Goal: Use online tool/utility: Utilize a website feature to perform a specific function

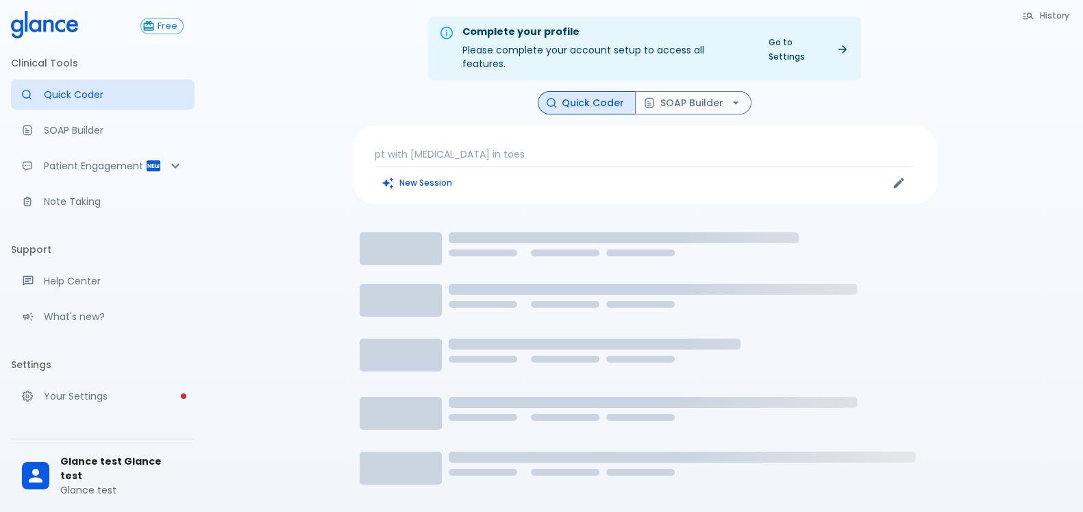
click at [449, 147] on p "pt with [MEDICAL_DATA] in toes" at bounding box center [645, 154] width 540 height 14
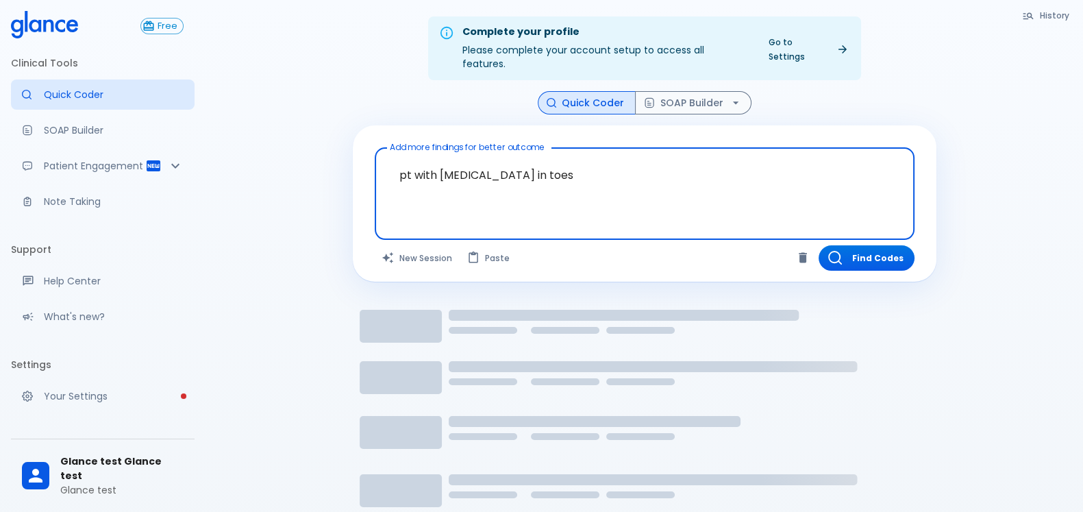
click at [446, 156] on textarea "pt with [MEDICAL_DATA] in toes" at bounding box center [644, 182] width 521 height 59
click at [445, 156] on textarea "pt with [MEDICAL_DATA] in toes" at bounding box center [644, 182] width 521 height 59
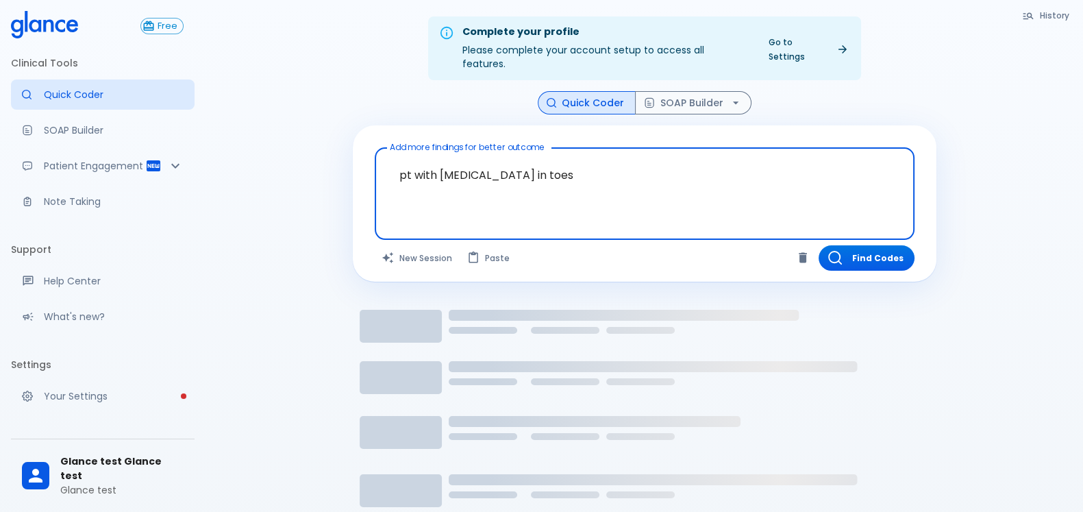
click at [445, 156] on textarea "pt with [MEDICAL_DATA] in toes" at bounding box center [644, 182] width 521 height 59
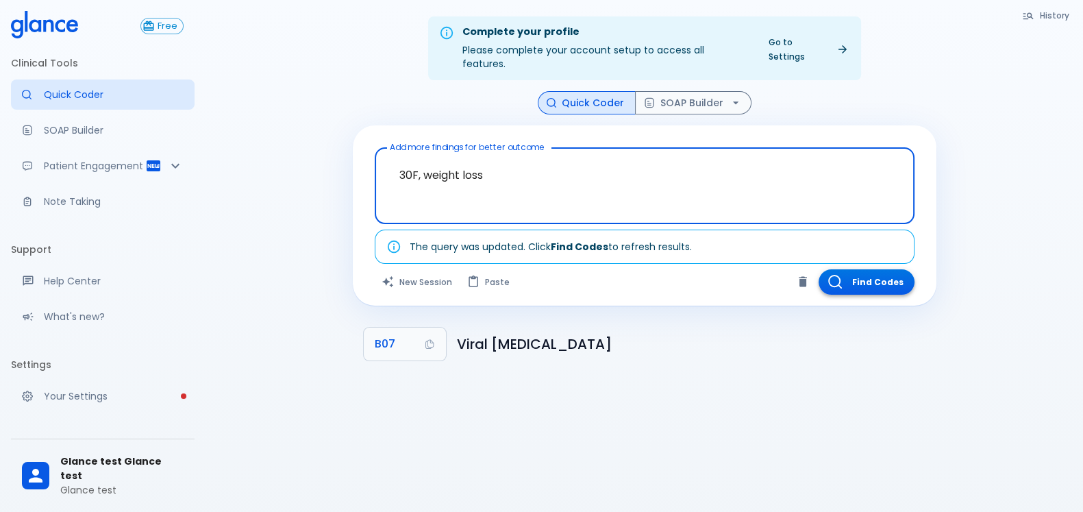
type textarea "30F, weight loss"
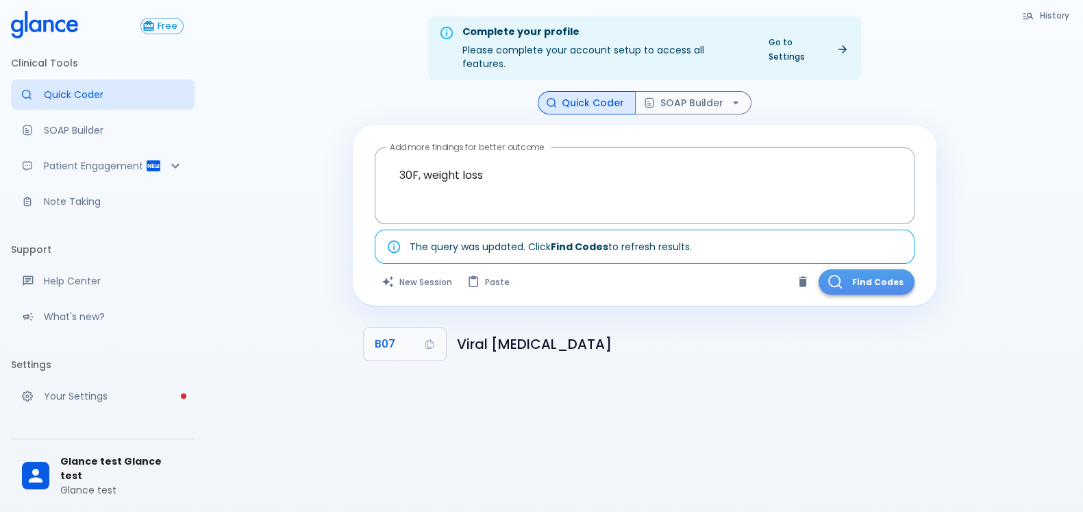
click at [855, 269] on button "Find Codes" at bounding box center [867, 281] width 96 height 25
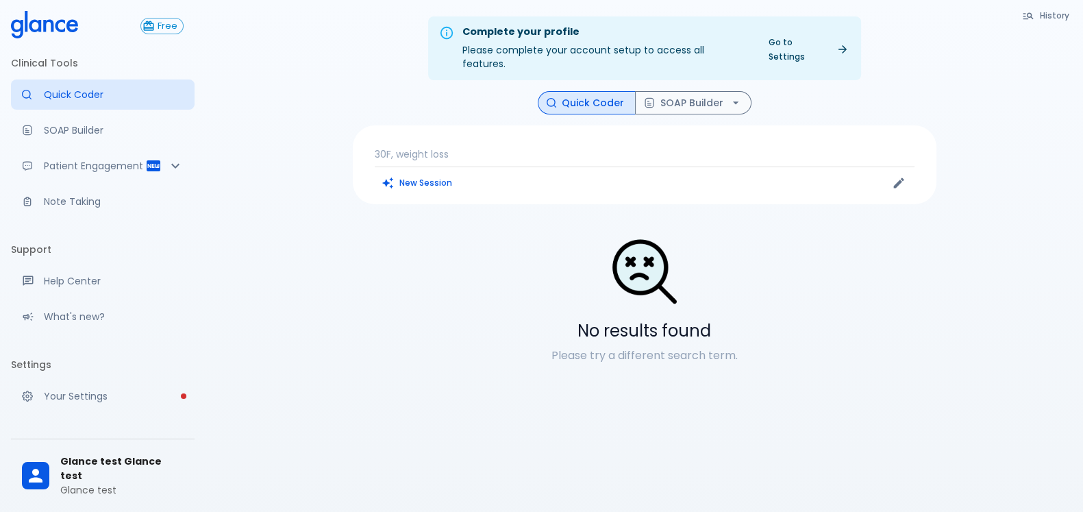
click at [399, 147] on p "30F, weight loss" at bounding box center [645, 154] width 540 height 14
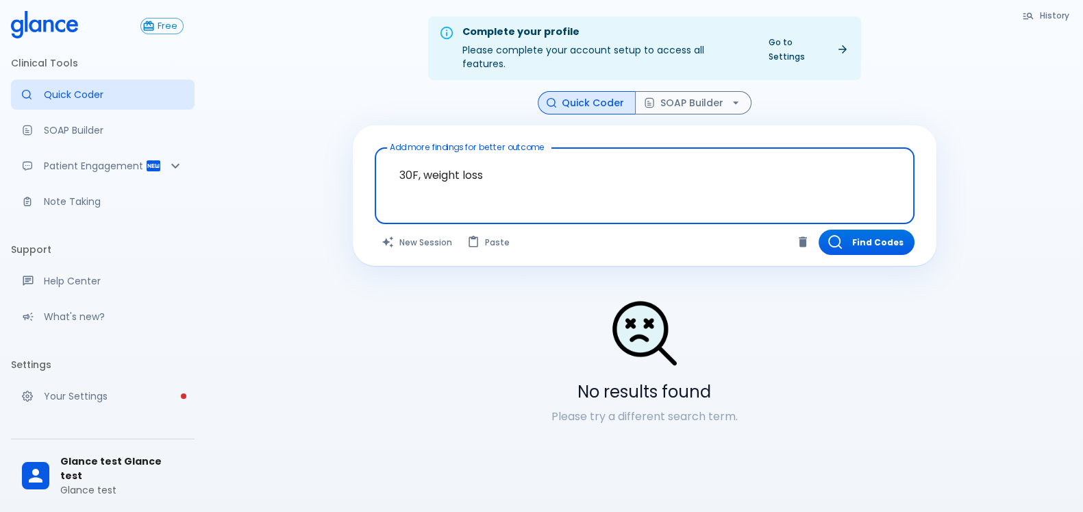
drag, startPoint x: 425, startPoint y: 164, endPoint x: 278, endPoint y: 155, distance: 147.6
click at [280, 155] on div "Complete your profile Please complete your account setup to access all features…" at bounding box center [645, 272] width 878 height 545
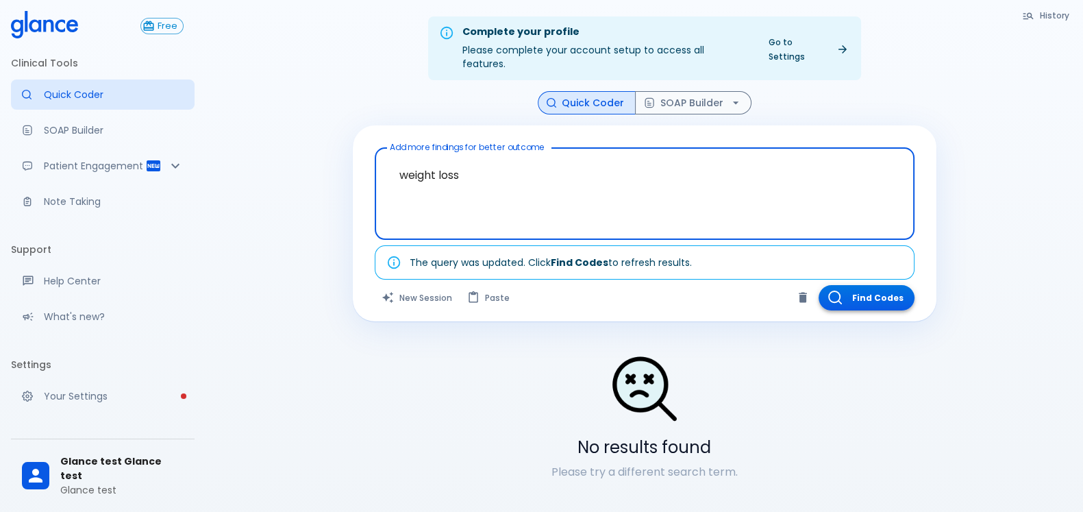
type textarea "weight loss"
click at [874, 290] on button "Find Codes" at bounding box center [867, 297] width 96 height 25
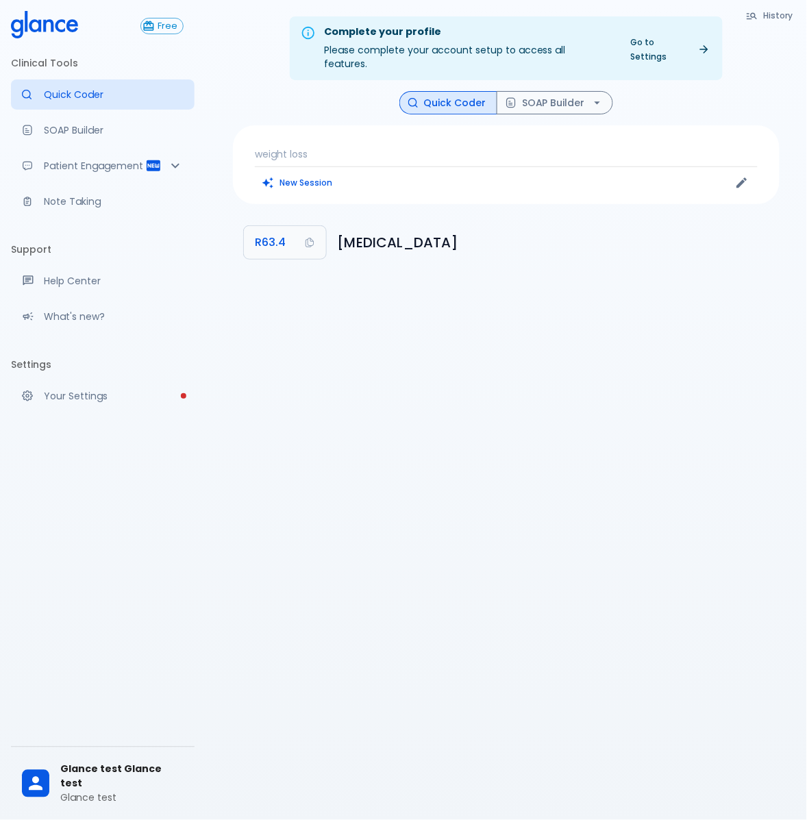
click at [330, 147] on p "weight loss" at bounding box center [506, 154] width 503 height 14
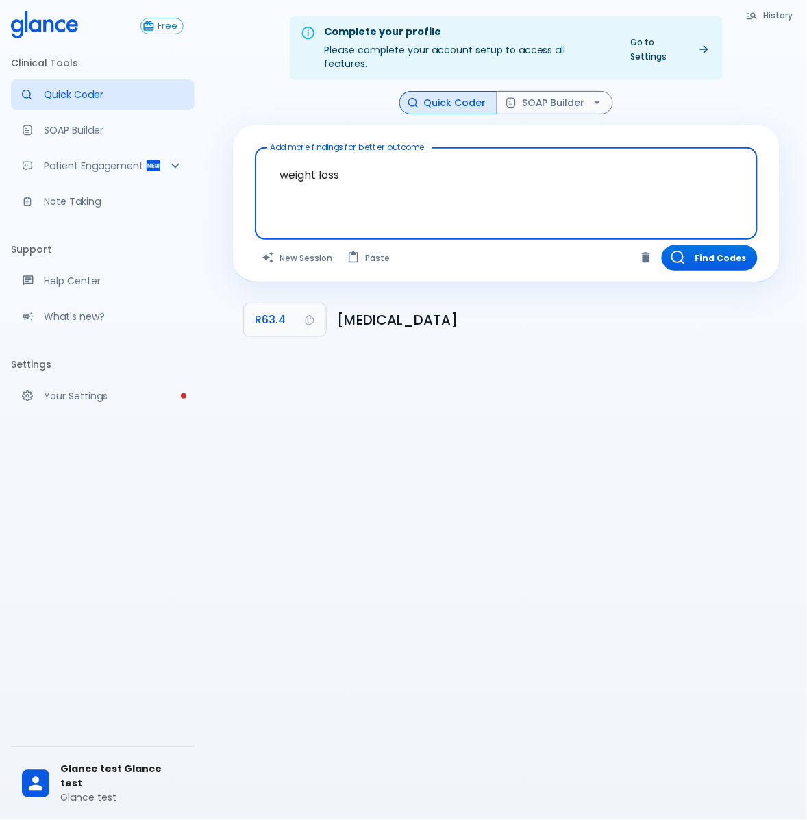
click at [336, 184] on textarea "weight loss" at bounding box center [506, 182] width 484 height 59
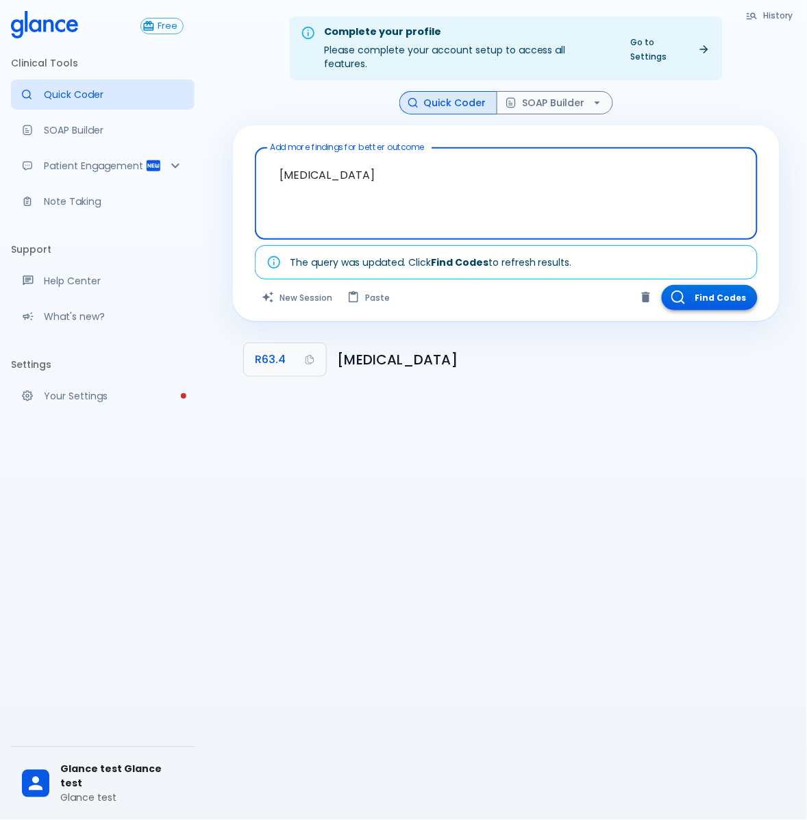
type textarea "abnormal weight loss"
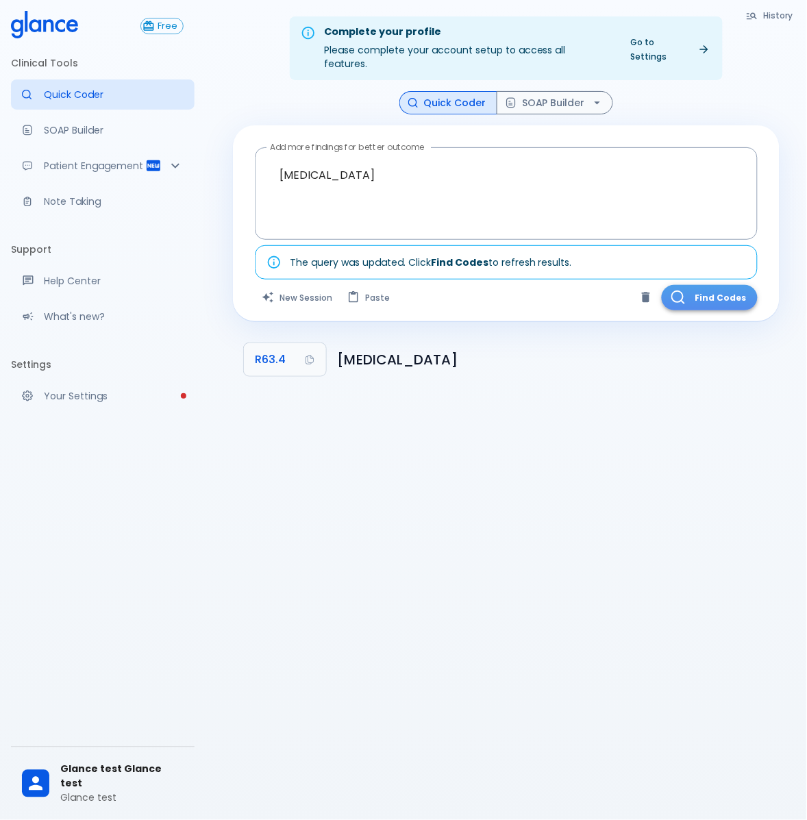
click at [726, 285] on button "Find Codes" at bounding box center [710, 297] width 96 height 25
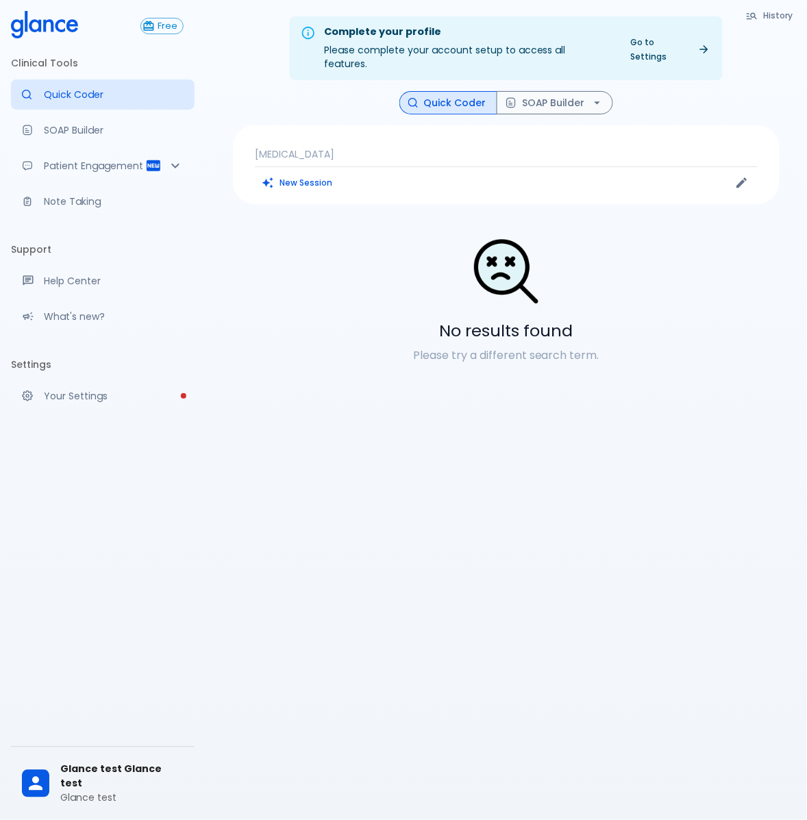
click at [329, 147] on p "abnormal weight loss" at bounding box center [506, 154] width 503 height 14
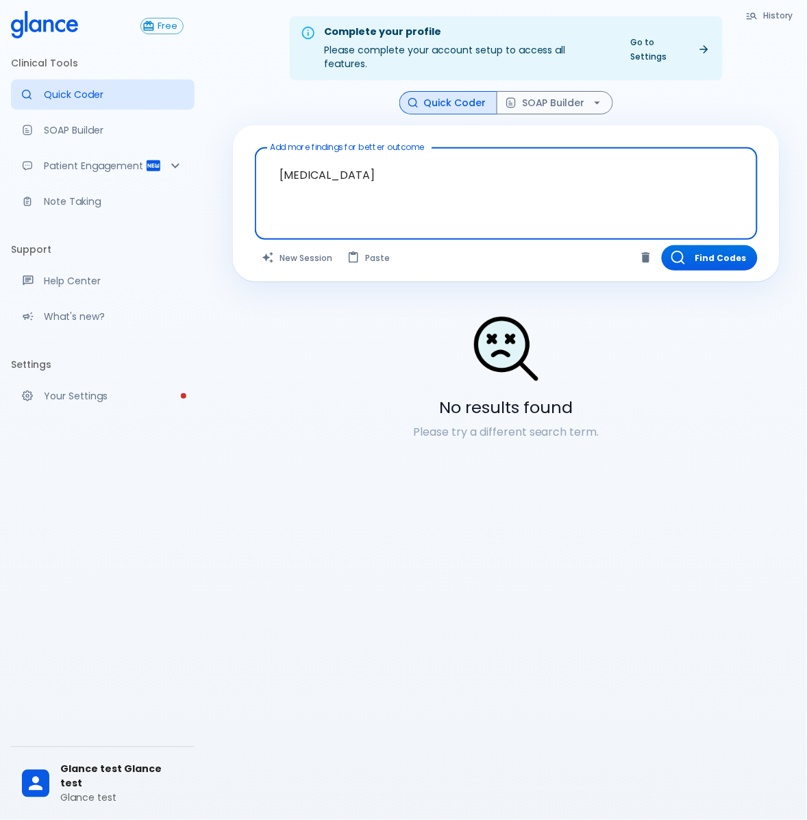
click at [293, 180] on textarea "abnormal weight loss" at bounding box center [506, 182] width 484 height 59
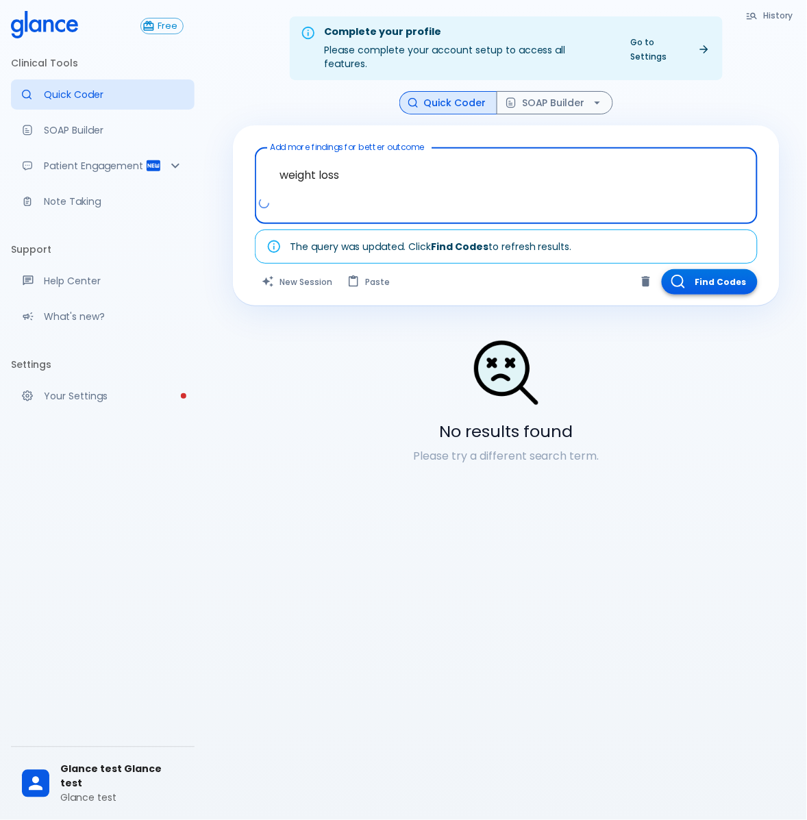
type textarea "weight loss"
click at [709, 277] on button "Find Codes" at bounding box center [710, 281] width 96 height 25
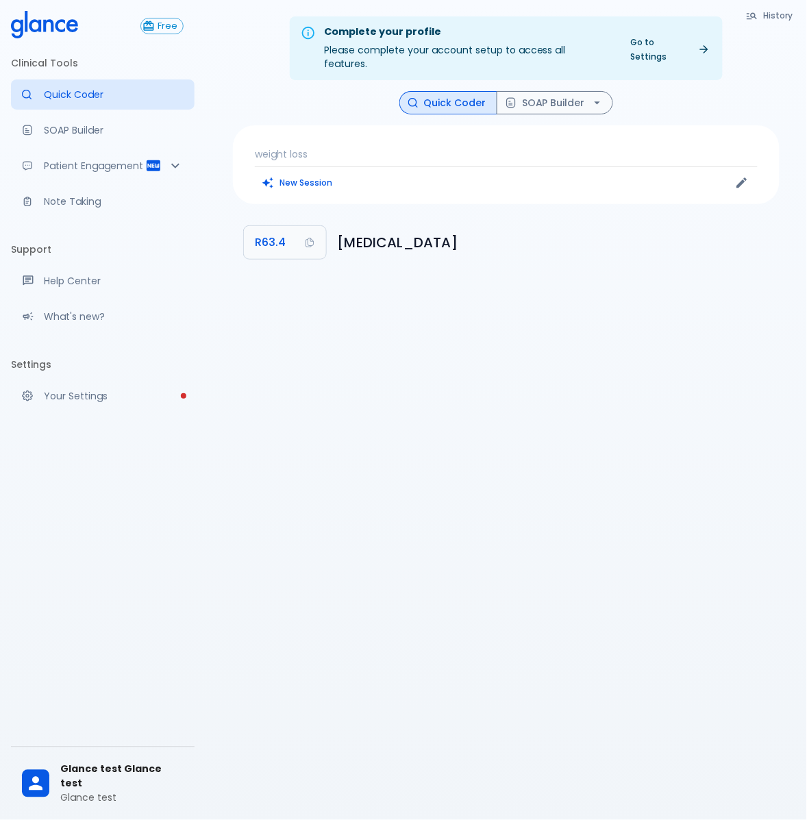
click at [382, 147] on p "weight loss" at bounding box center [506, 154] width 503 height 14
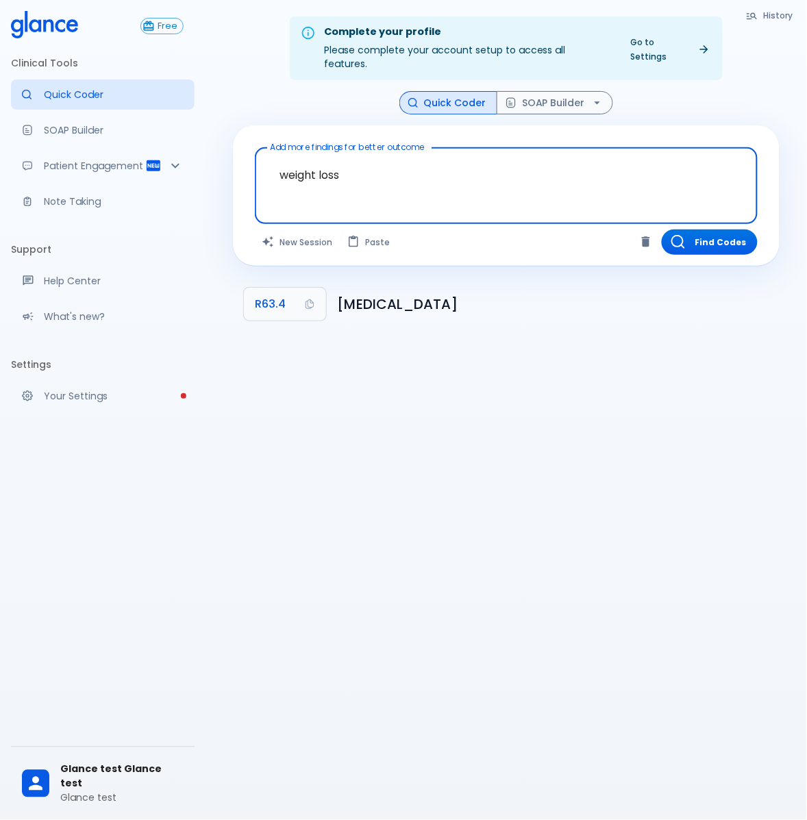
click at [386, 462] on div "Complete your profile Please complete your account setup to access all features…" at bounding box center [507, 426] width 602 height 853
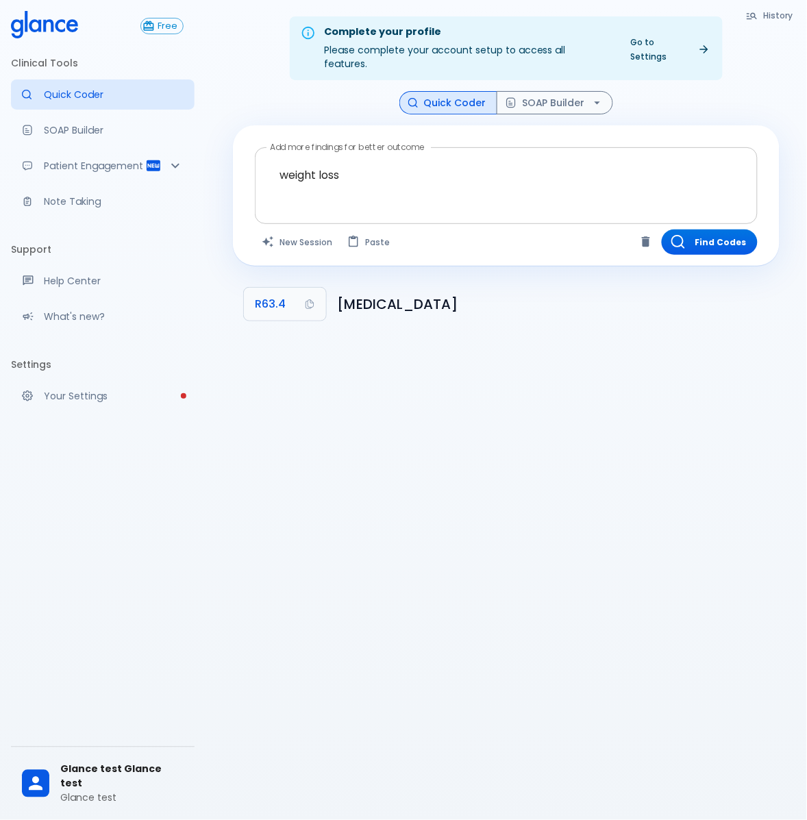
click at [303, 159] on textarea "weight loss" at bounding box center [506, 174] width 484 height 43
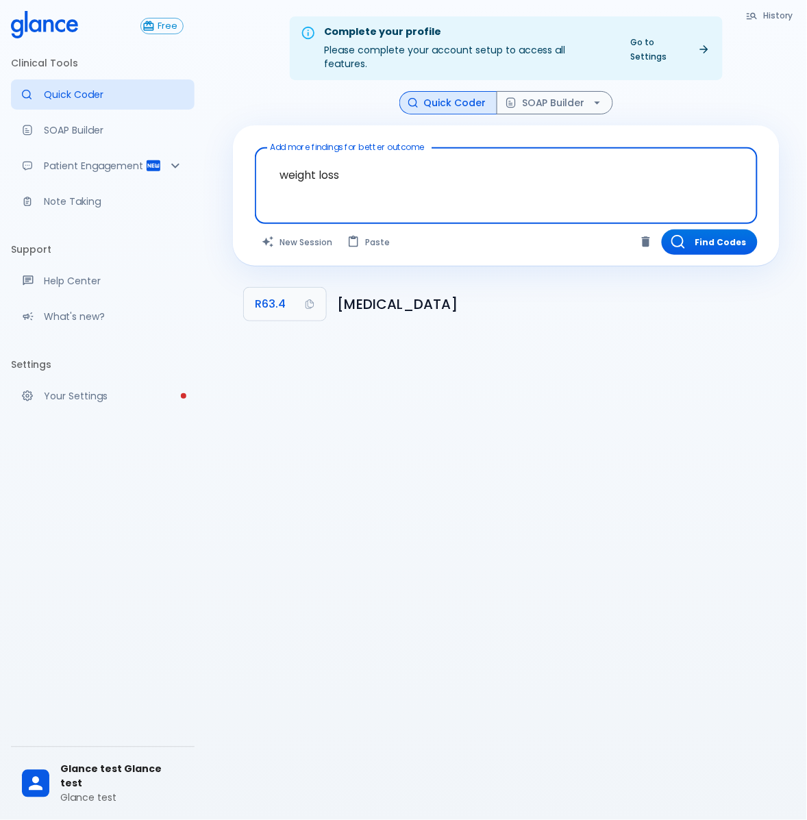
click at [303, 159] on textarea "weight loss" at bounding box center [506, 174] width 484 height 43
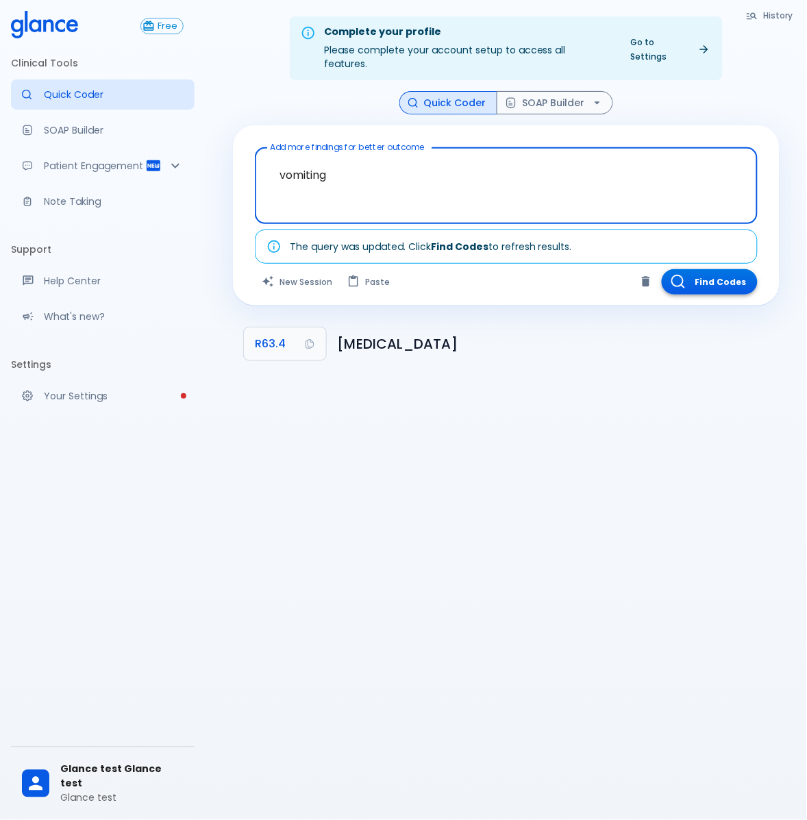
type textarea "vomiting"
click at [702, 269] on button "Find Codes" at bounding box center [710, 281] width 96 height 25
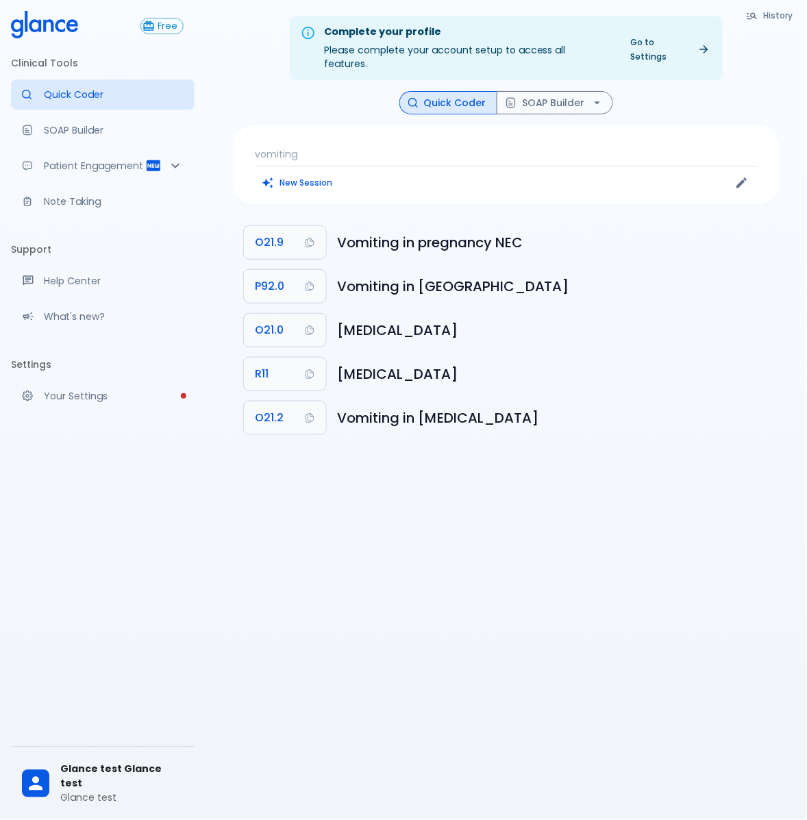
click at [271, 147] on p "vomiting" at bounding box center [506, 154] width 503 height 14
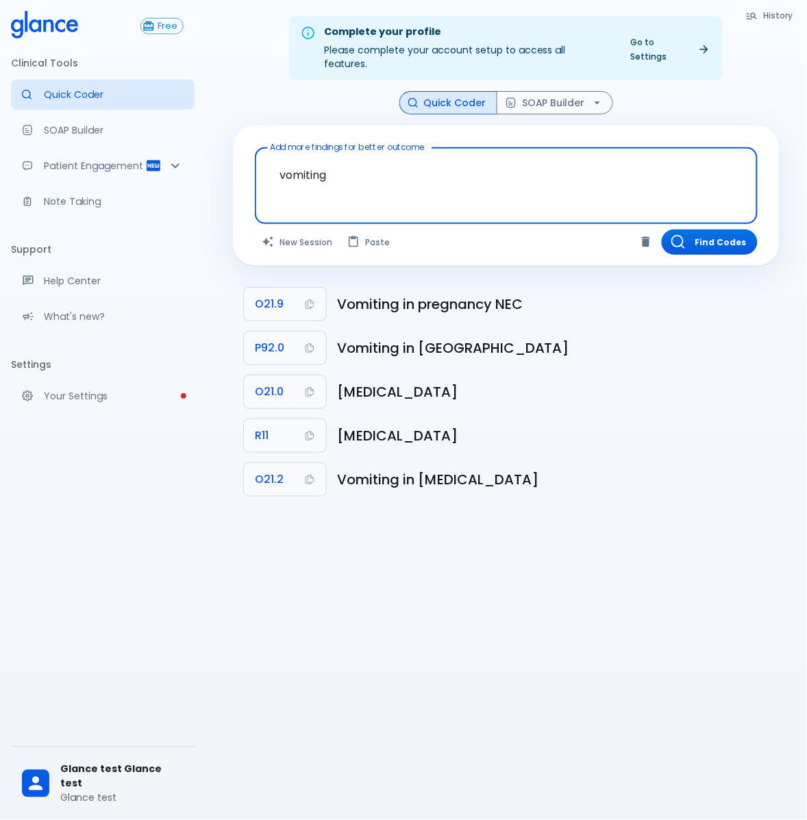
click at [299, 155] on textarea "vomiting" at bounding box center [506, 174] width 484 height 43
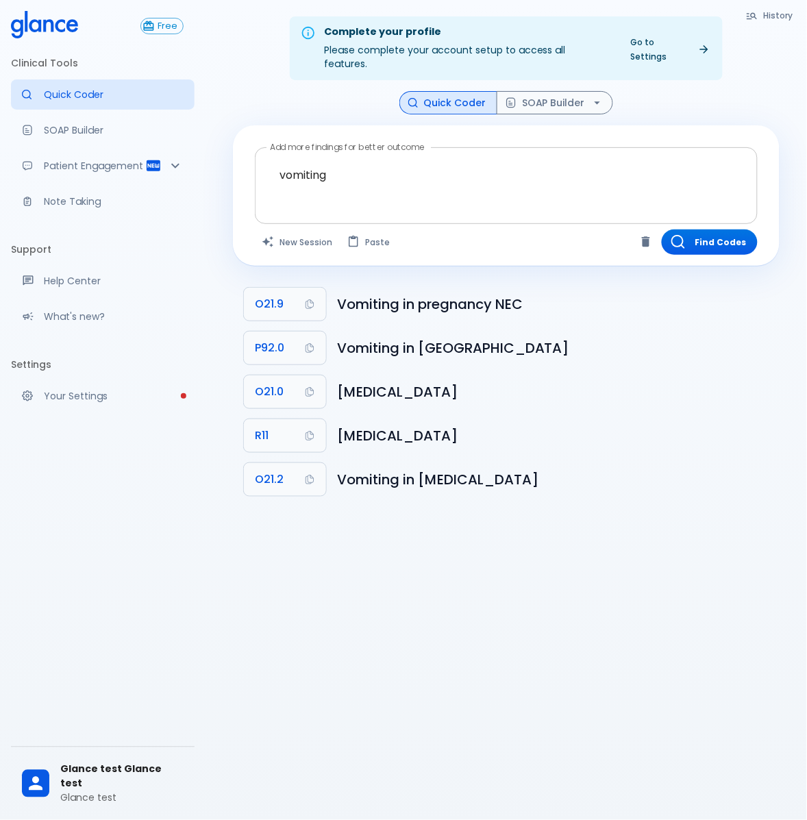
click at [282, 158] on textarea "vomiting" at bounding box center [506, 174] width 484 height 43
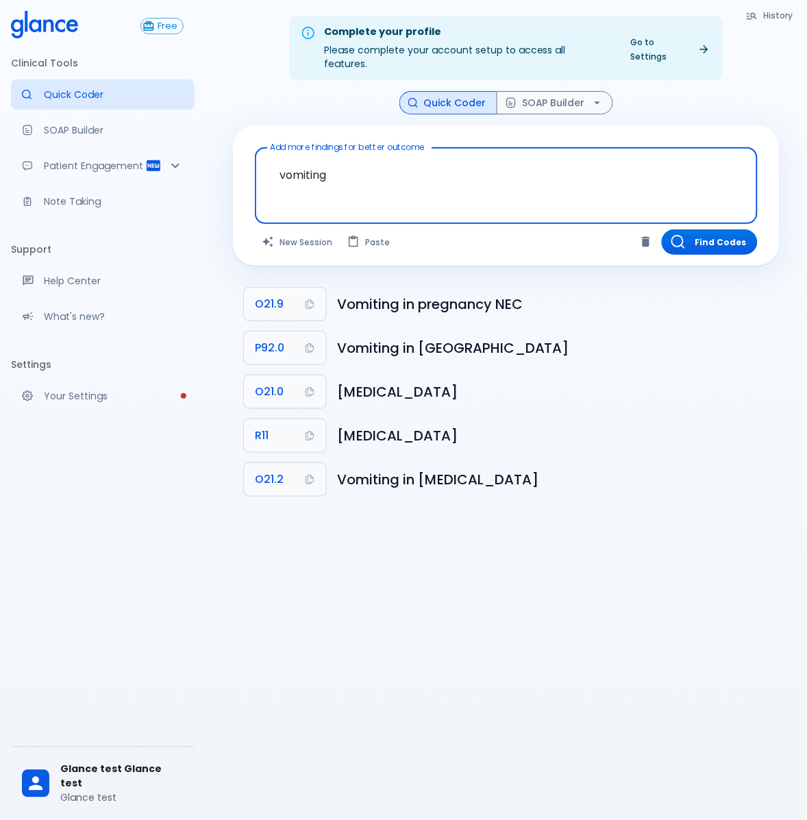
click at [284, 158] on textarea "vomiting" at bounding box center [506, 174] width 484 height 43
paste textarea "[MEDICAL_DATA]"
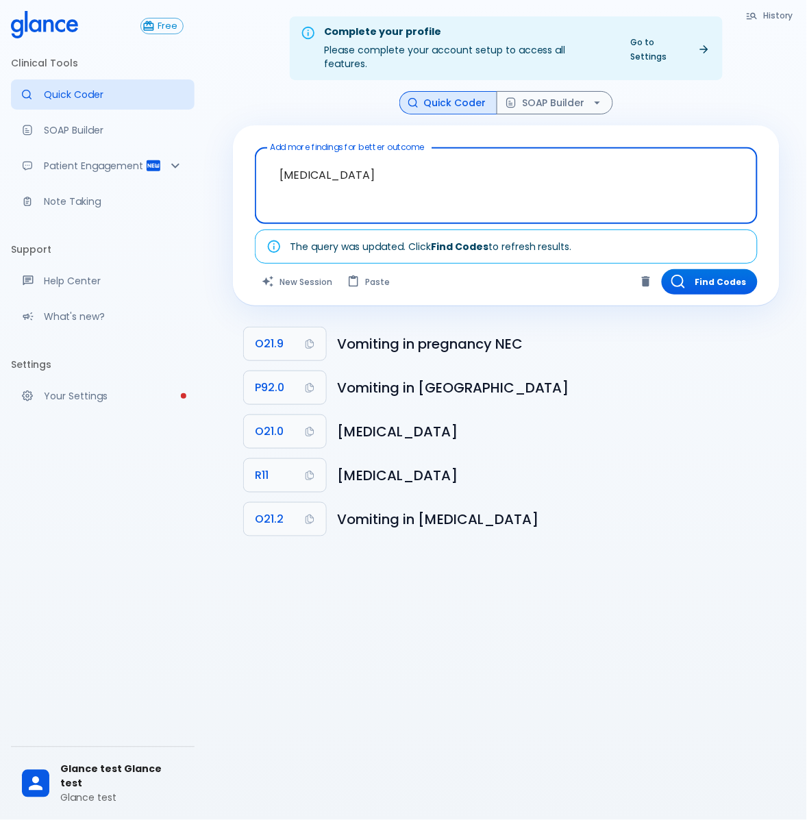
type textarea "[MEDICAL_DATA]"
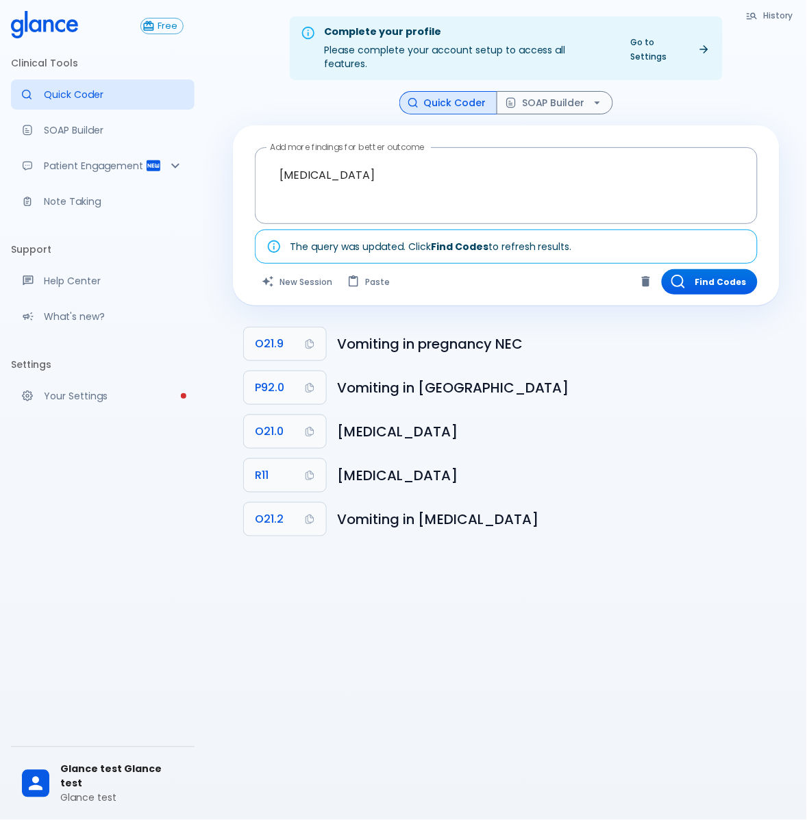
click at [697, 282] on div "Add more findings for better outcome neck pain x Add more findings for better o…" at bounding box center [506, 215] width 547 height 180
click at [694, 269] on button "Find Codes" at bounding box center [710, 281] width 96 height 25
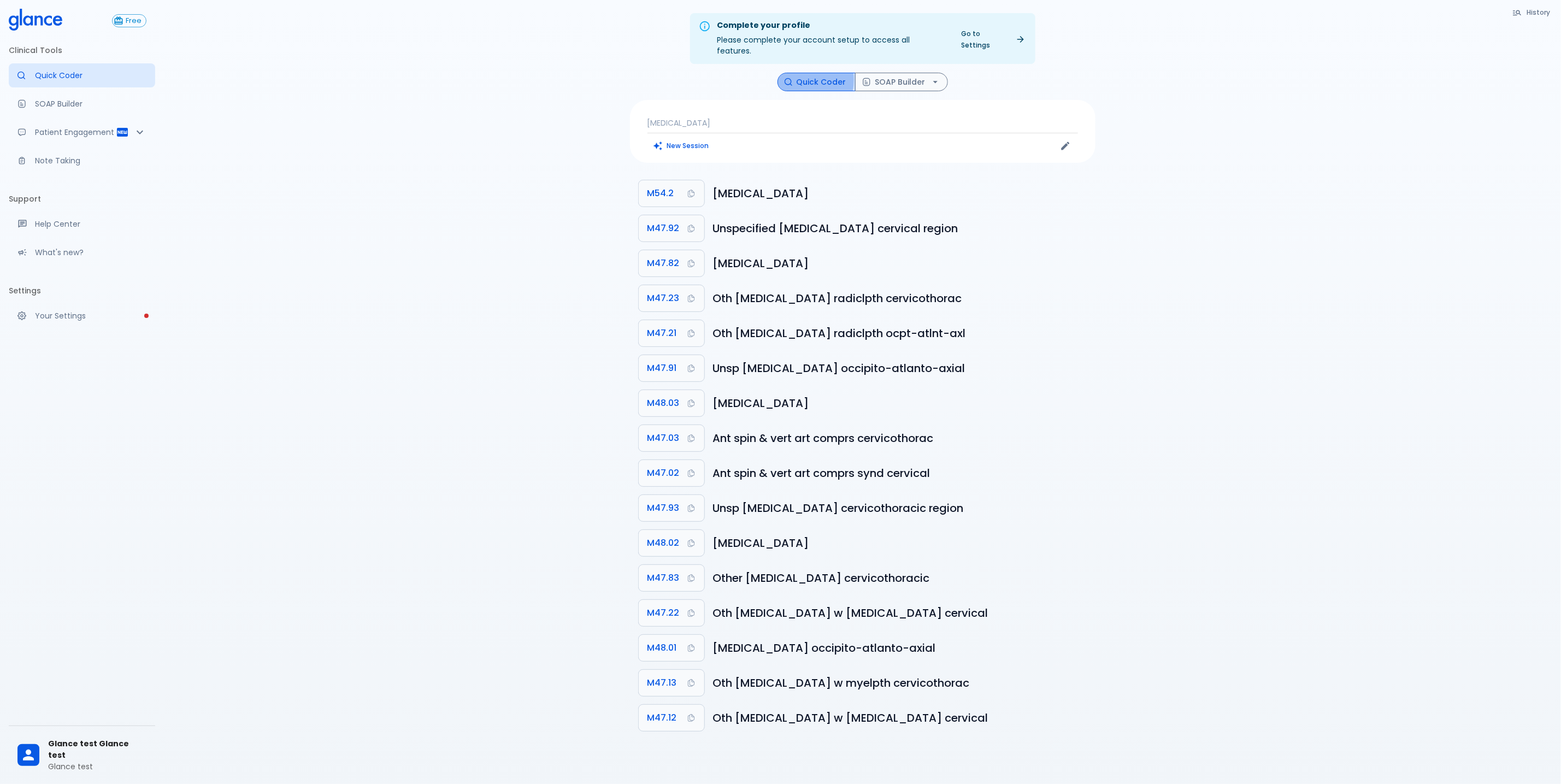
drag, startPoint x: 794, startPoint y: 69, endPoint x: 784, endPoint y: 70, distance: 10.0
click at [784, 73] on button "Quick Coder" at bounding box center [817, 82] width 78 height 19
click at [802, 73] on button "Quick Coder" at bounding box center [817, 82] width 78 height 19
